Goal: Check status: Check status

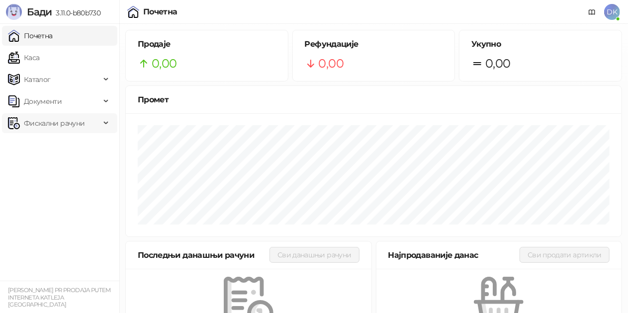
click at [42, 119] on span "Фискални рачуни" at bounding box center [54, 123] width 61 height 20
click at [51, 166] on link "По данима" at bounding box center [38, 167] width 53 height 20
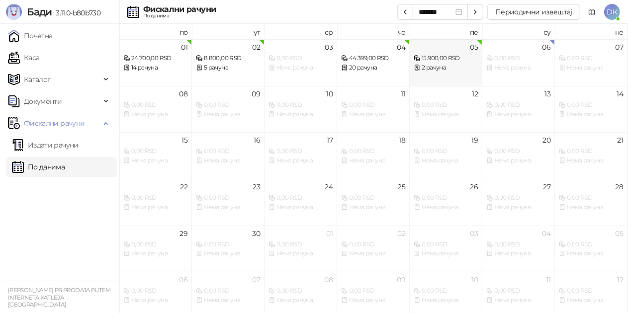
click at [444, 69] on div "2 рачуна" at bounding box center [445, 67] width 64 height 9
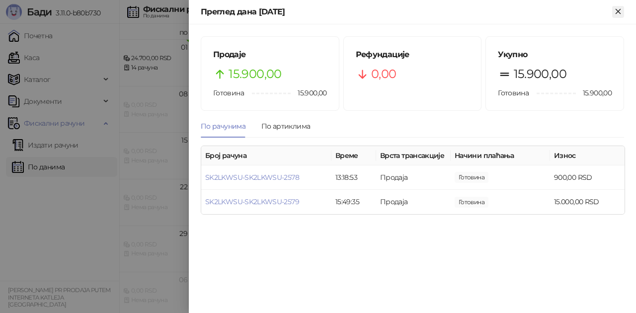
click at [621, 13] on icon "Close" at bounding box center [618, 11] width 9 height 9
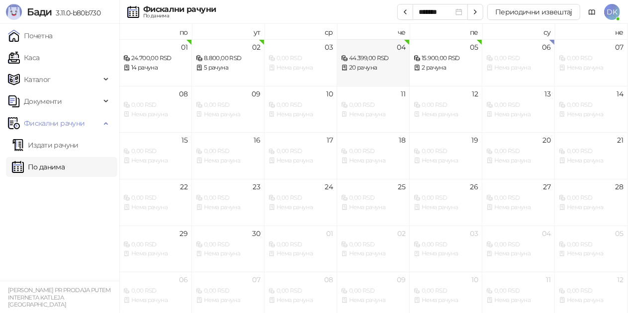
click at [366, 70] on div "20 рачуна" at bounding box center [373, 67] width 64 height 9
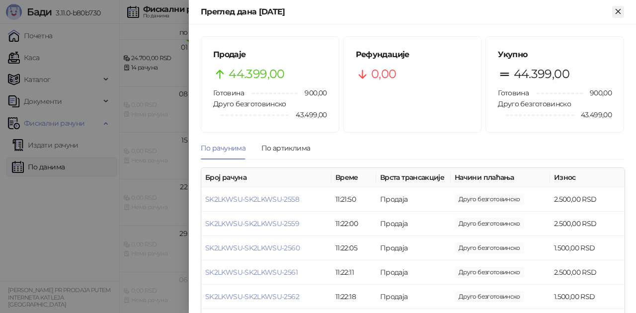
click at [621, 17] on button "Close" at bounding box center [618, 12] width 12 height 12
